Goal: Task Accomplishment & Management: Use online tool/utility

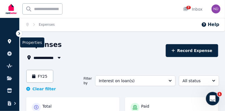
click at [10, 44] on link at bounding box center [9, 41] width 10 height 9
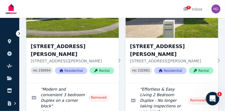
scroll to position [90, 0]
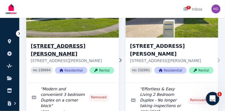
click at [94, 32] on img at bounding box center [73, 11] width 98 height 56
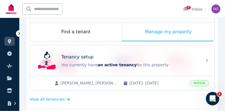
scroll to position [87, 0]
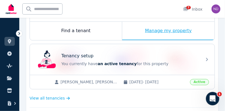
click at [177, 26] on div "Manage my property" at bounding box center [168, 31] width 93 height 18
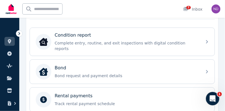
scroll to position [170, 0]
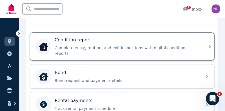
click at [211, 45] on icon at bounding box center [210, 46] width 2 height 3
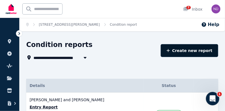
click at [195, 50] on link "Create new report" at bounding box center [190, 50] width 58 height 13
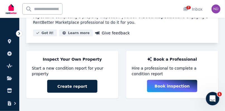
scroll to position [82, 0]
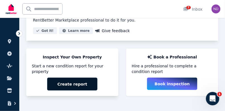
click at [91, 80] on button "Create report" at bounding box center [72, 84] width 50 height 13
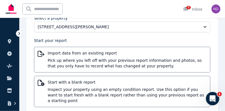
scroll to position [181, 0]
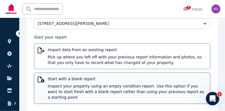
click at [119, 90] on span "Inspect your property using an empty condition report. Use this option if you w…" at bounding box center [127, 91] width 159 height 17
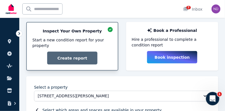
scroll to position [34, 0]
